Goal: Task Accomplishment & Management: Manage account settings

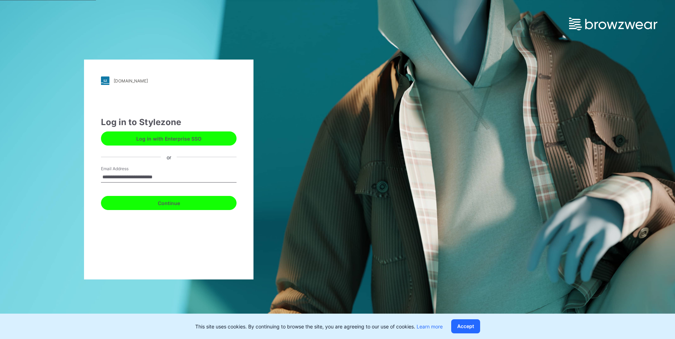
click at [164, 206] on button "Continue" at bounding box center [168, 203] width 135 height 14
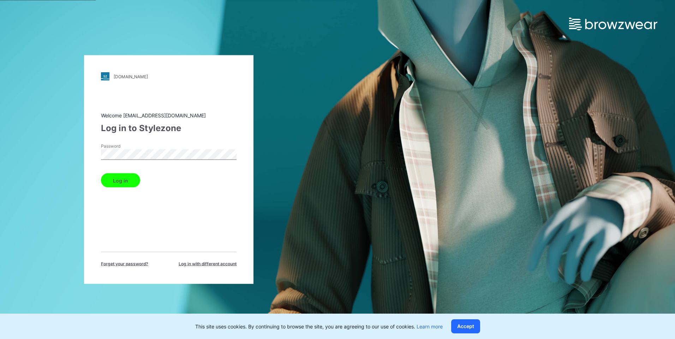
click at [122, 181] on button "Log in" at bounding box center [120, 181] width 39 height 14
click at [120, 180] on button "Log in" at bounding box center [120, 181] width 39 height 14
click at [463, 332] on button "Accept" at bounding box center [465, 327] width 29 height 14
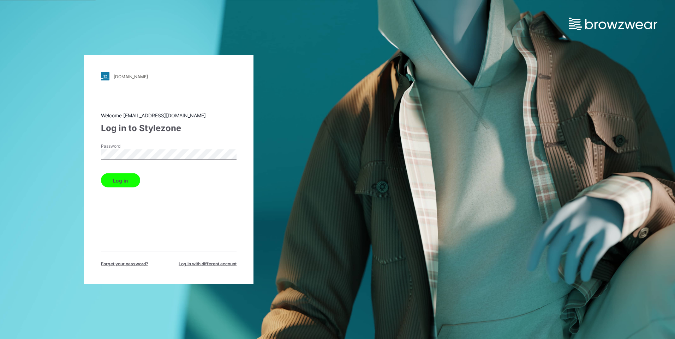
click at [116, 179] on button "Log in" at bounding box center [120, 181] width 39 height 14
drag, startPoint x: 100, startPoint y: 116, endPoint x: 194, endPoint y: 122, distance: 94.0
click at [194, 122] on div "deltagalil.stylezone.com Loading... Welcome khai.buiquang@deltagalil.com Log in…" at bounding box center [168, 169] width 169 height 229
drag, startPoint x: 194, startPoint y: 122, endPoint x: 239, endPoint y: 110, distance: 46.4
click at [212, 126] on div "Log in to Stylezone" at bounding box center [168, 128] width 135 height 13
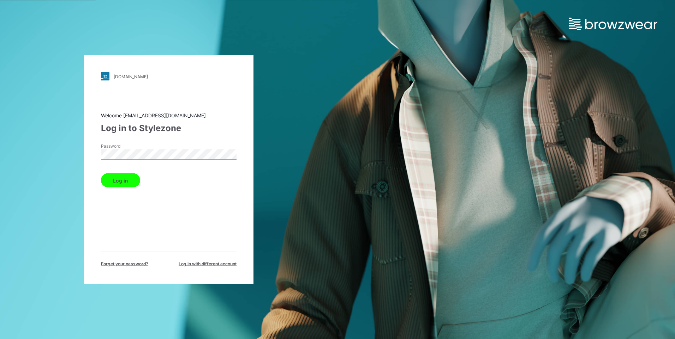
click at [126, 183] on button "Log in" at bounding box center [120, 181] width 39 height 14
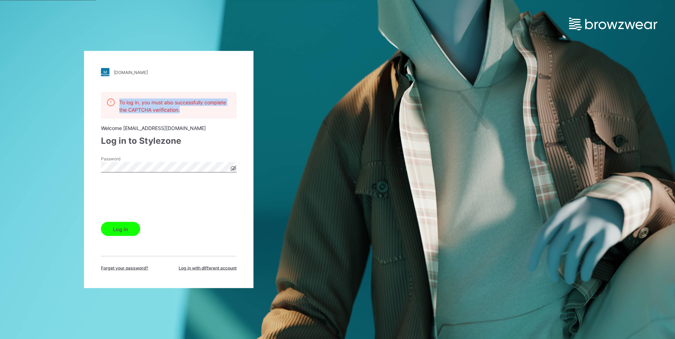
drag, startPoint x: 120, startPoint y: 101, endPoint x: 182, endPoint y: 109, distance: 62.3
click at [182, 109] on p "To log in, you must also successfully complete the CAPTCHA verification." at bounding box center [174, 106] width 111 height 15
click at [231, 166] on icon at bounding box center [233, 169] width 6 height 6
click at [110, 231] on button "Log in" at bounding box center [120, 229] width 39 height 14
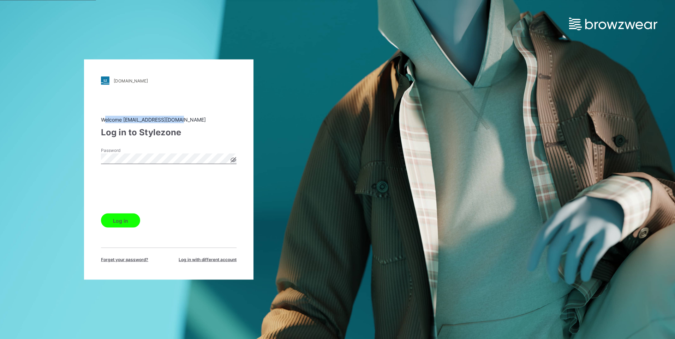
drag, startPoint x: 105, startPoint y: 120, endPoint x: 190, endPoint y: 120, distance: 84.7
click at [190, 120] on div "Welcome khai.buiquang@deltagalil.com" at bounding box center [168, 119] width 135 height 7
drag, startPoint x: 190, startPoint y: 120, endPoint x: 215, endPoint y: 130, distance: 26.9
click at [215, 130] on div "Log in to Stylezone" at bounding box center [168, 132] width 135 height 13
click at [234, 160] on icon at bounding box center [234, 160] width 2 height 2
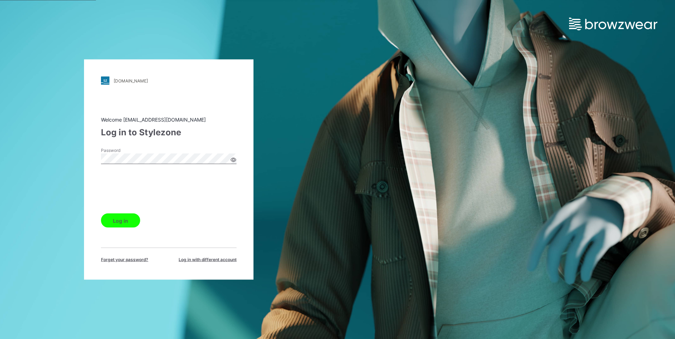
click at [83, 150] on div "deltagalil.stylezone.com Loading... Welcome khai.buiquang@deltagalil.com Log in…" at bounding box center [168, 169] width 337 height 339
click at [238, 126] on div "deltagalil.stylezone.com Loading... Welcome khai.buiquang@deltagalil.com Log in…" at bounding box center [168, 170] width 169 height 221
click at [120, 222] on button "Log in" at bounding box center [120, 221] width 39 height 14
click at [117, 221] on button "Log in" at bounding box center [120, 221] width 39 height 14
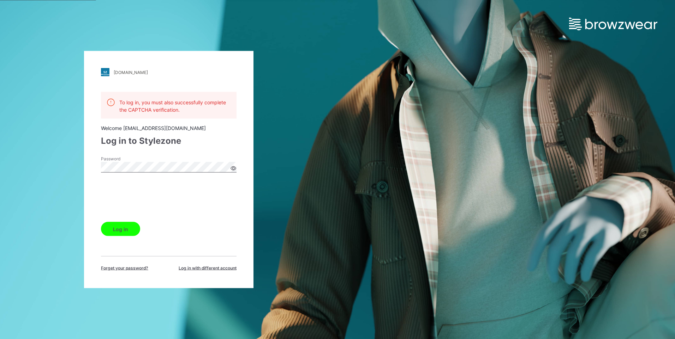
click at [236, 167] on icon at bounding box center [233, 169] width 6 height 6
click at [234, 168] on icon at bounding box center [233, 169] width 6 height 6
click at [159, 228] on div "Log in" at bounding box center [168, 227] width 135 height 17
click at [117, 231] on button "Log in" at bounding box center [120, 229] width 39 height 14
click at [115, 227] on button "Log in" at bounding box center [120, 229] width 39 height 14
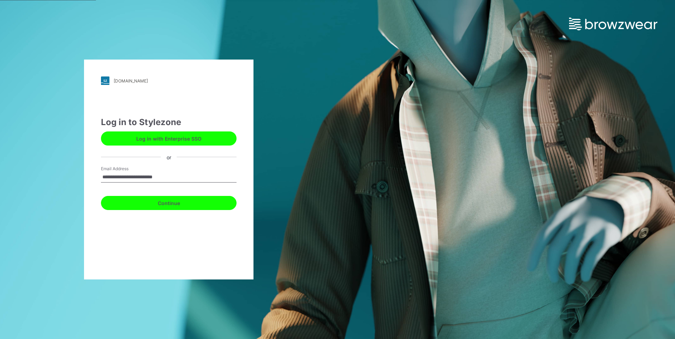
click at [163, 204] on button "Continue" at bounding box center [168, 203] width 135 height 14
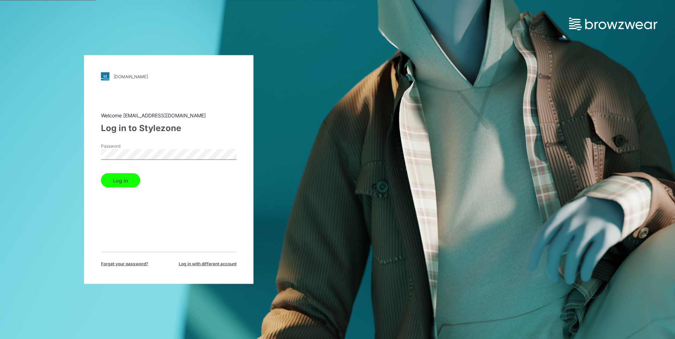
click at [81, 159] on div "deltagalil.stylezone.com Loading... Welcome khai.buiquang@deltagalil.com Log in…" at bounding box center [168, 169] width 337 height 339
click at [236, 115] on div "deltagalil.stylezone.com Loading... Welcome khai.buiquang@deltagalil.com Log in…" at bounding box center [168, 169] width 169 height 229
click at [88, 155] on div "deltagalil.stylezone.com Loading... Welcome khai.buiquang@deltagalil.com Log in…" at bounding box center [168, 169] width 169 height 229
click at [192, 233] on div "Welcome khai.buiquang@deltagalil.com Log in to Stylezone Password Log in Forget…" at bounding box center [168, 190] width 135 height 156
click at [102, 174] on div "Log in" at bounding box center [168, 179] width 135 height 17
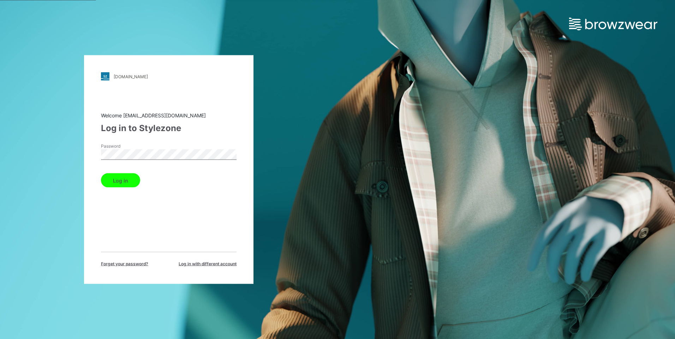
click at [110, 182] on button "Log in" at bounding box center [120, 181] width 39 height 14
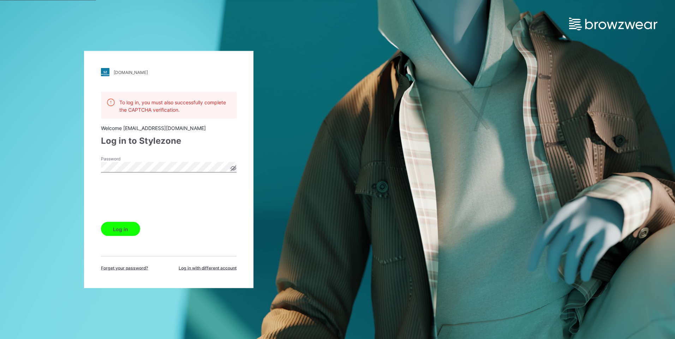
click at [111, 229] on button "Log in" at bounding box center [120, 229] width 39 height 14
